Goal: Check status: Check status

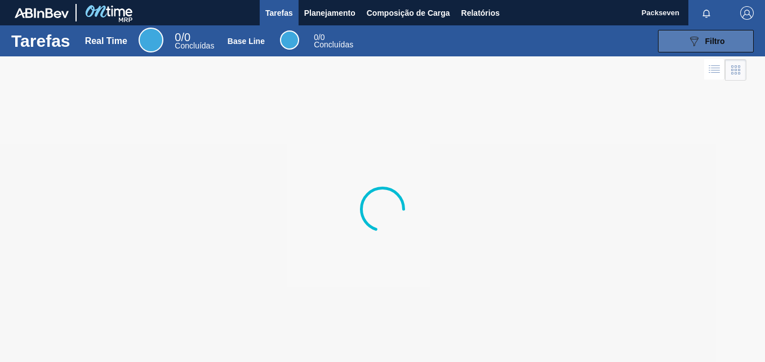
click at [698, 40] on icon "089F7B8B-B2A5-4AFE-B5C0-19BA573D28AC" at bounding box center [694, 41] width 14 height 14
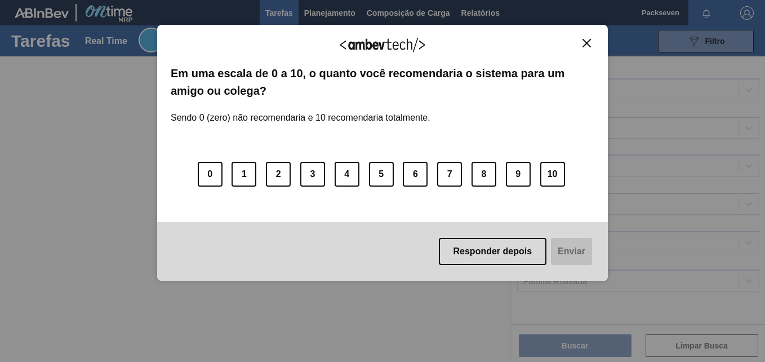
click at [584, 50] on div "Agradecemos seu feedback!" at bounding box center [383, 51] width 424 height 26
click at [586, 44] on img "Close" at bounding box center [586, 43] width 8 height 8
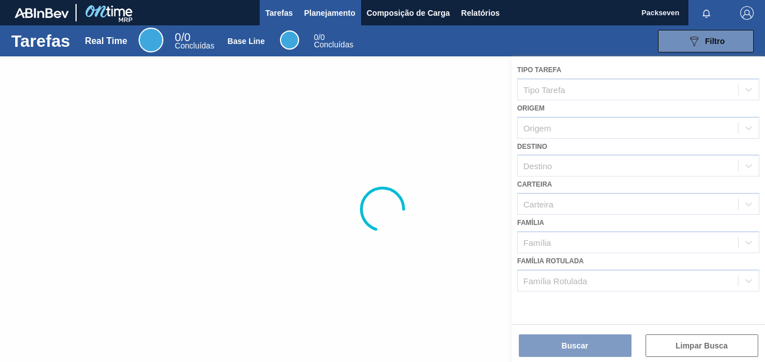
click at [340, 14] on span "Planejamento" at bounding box center [329, 13] width 51 height 14
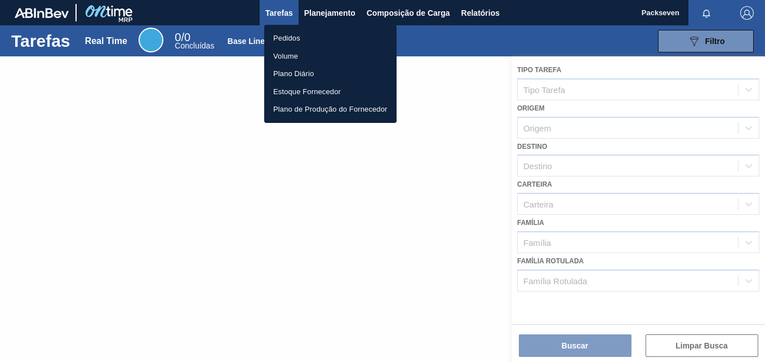
click at [300, 43] on li "Pedidos" at bounding box center [330, 38] width 132 height 18
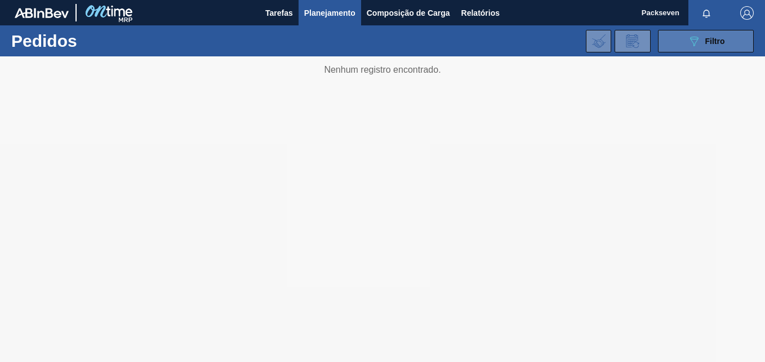
click at [709, 39] on span "Filtro" at bounding box center [715, 41] width 20 height 9
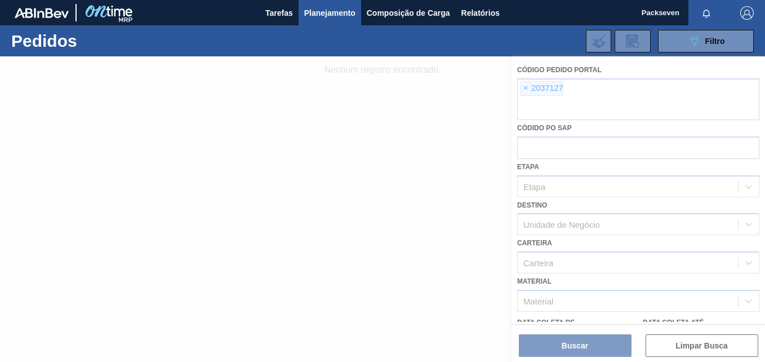
click at [525, 89] on div at bounding box center [382, 208] width 765 height 305
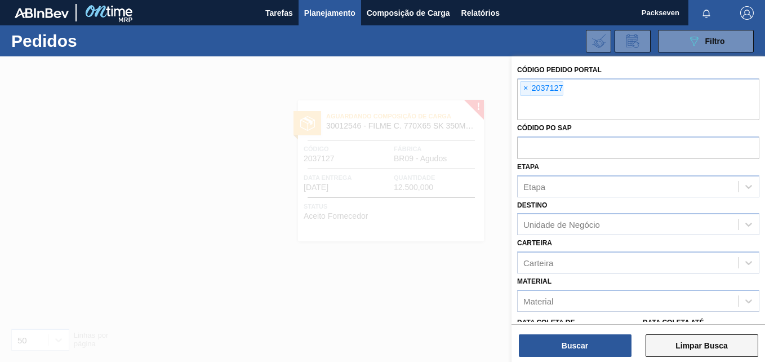
click at [689, 348] on button "Limpar Busca" at bounding box center [701, 345] width 113 height 23
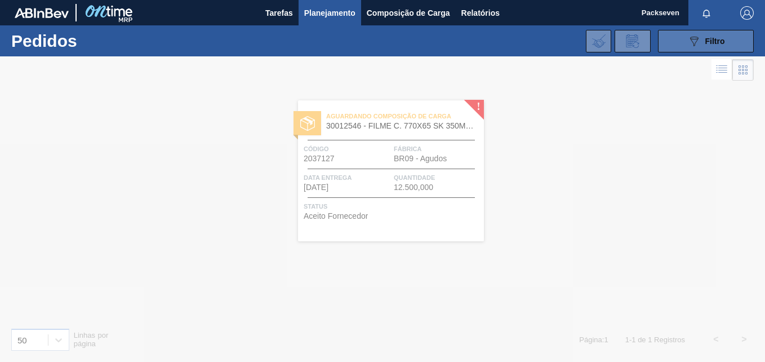
click at [706, 43] on span "Filtro" at bounding box center [715, 41] width 20 height 9
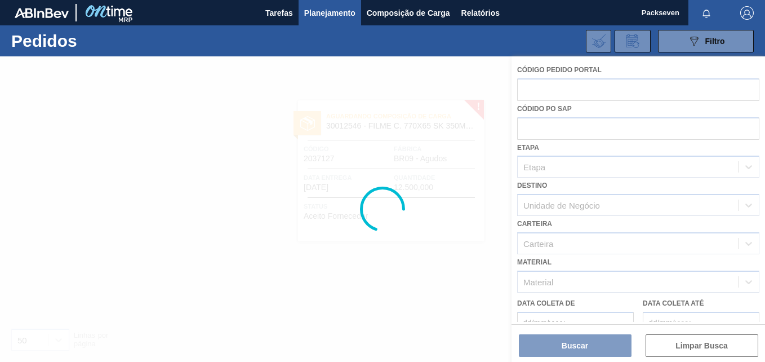
click at [554, 87] on div at bounding box center [382, 208] width 765 height 305
click at [691, 344] on div at bounding box center [382, 208] width 765 height 305
click at [436, 146] on div at bounding box center [382, 208] width 765 height 305
click at [693, 57] on div at bounding box center [382, 208] width 765 height 305
click at [692, 36] on icon "089F7B8B-B2A5-4AFE-B5C0-19BA573D28AC" at bounding box center [694, 41] width 14 height 14
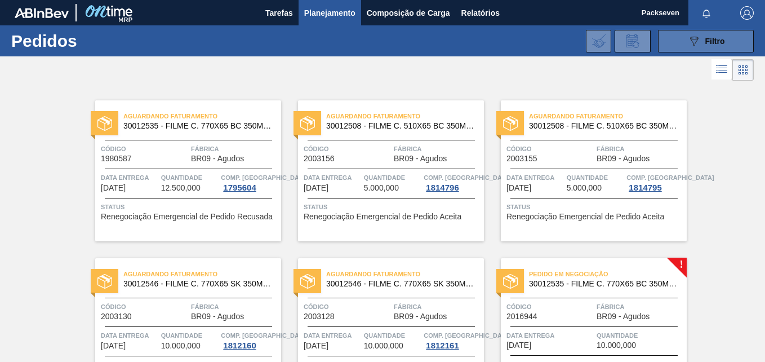
click at [693, 41] on icon "089F7B8B-B2A5-4AFE-B5C0-19BA573D28AC" at bounding box center [694, 41] width 14 height 14
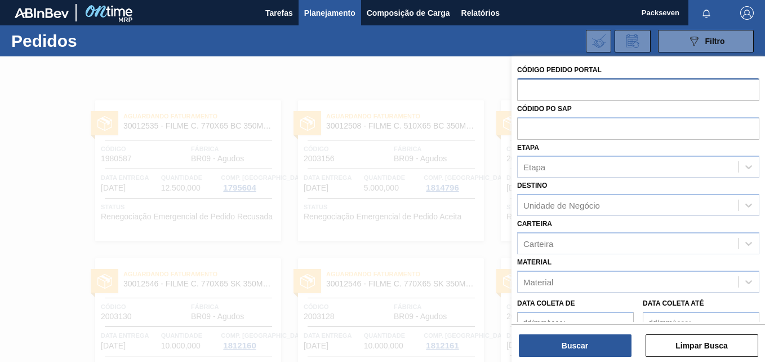
click at [562, 90] on input "text" at bounding box center [638, 88] width 242 height 21
paste input "2003153"
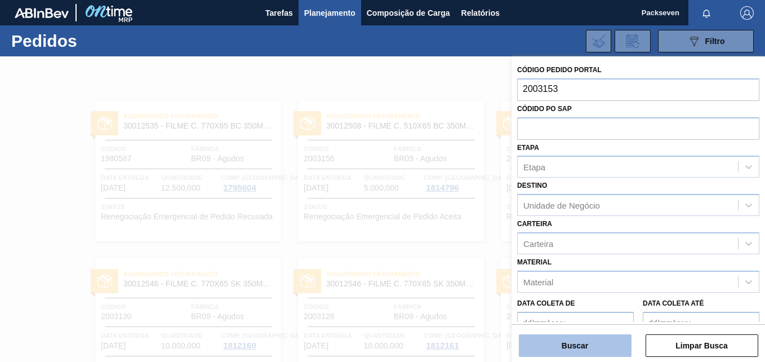
type input "2003153"
click at [605, 341] on button "Buscar" at bounding box center [575, 345] width 113 height 23
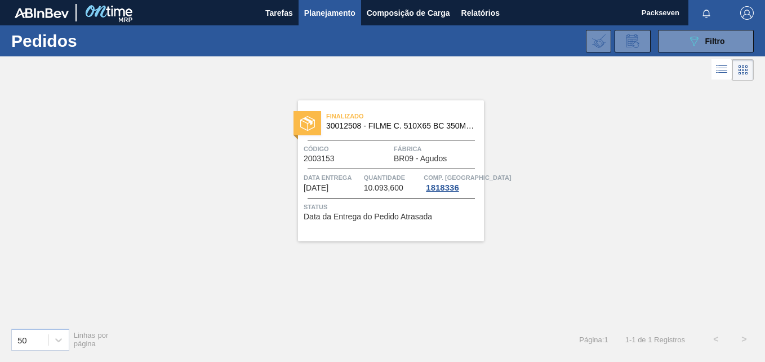
click at [344, 123] on span "30012508 - FILME C. 510X65 BC 350ML MP C18 429" at bounding box center [400, 126] width 149 height 8
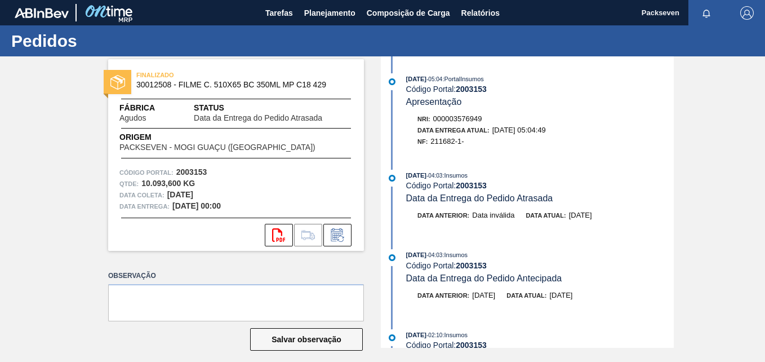
click at [203, 263] on div "FINALIZADO 30012508 - FILME C. 510X65 BC 350ML MP C18 429 Fábrica Agudos Status…" at bounding box center [227, 201] width 273 height 291
